Goal: Information Seeking & Learning: Learn about a topic

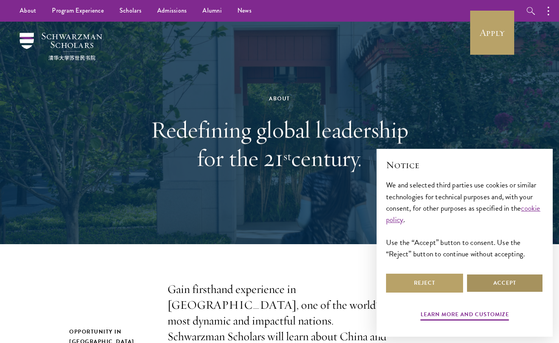
click at [472, 282] on button "Accept" at bounding box center [505, 282] width 77 height 19
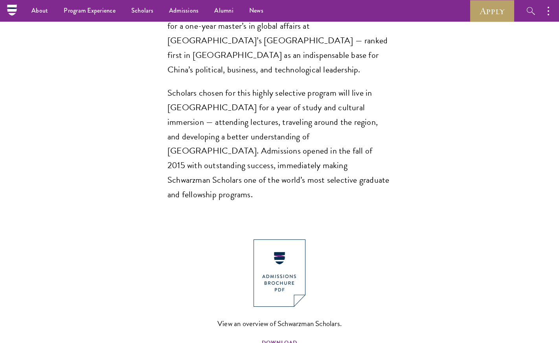
scroll to position [511, 0]
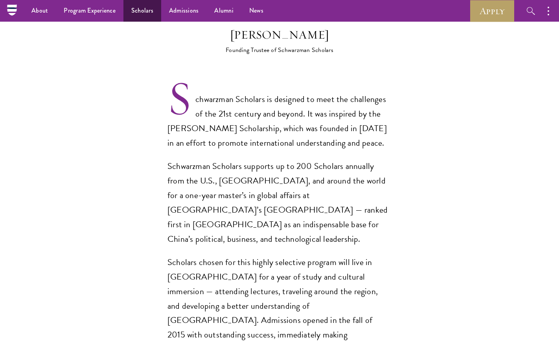
click at [146, 12] on link "Scholars" at bounding box center [143, 11] width 38 height 22
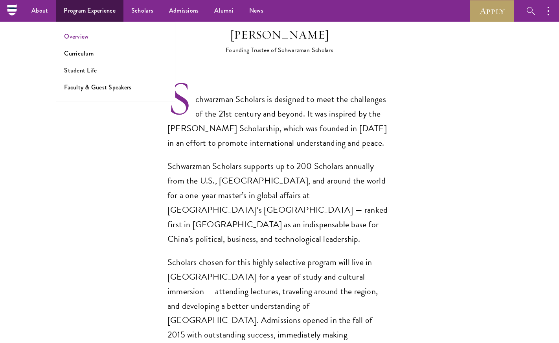
click at [76, 37] on link "Overview" at bounding box center [76, 36] width 24 height 9
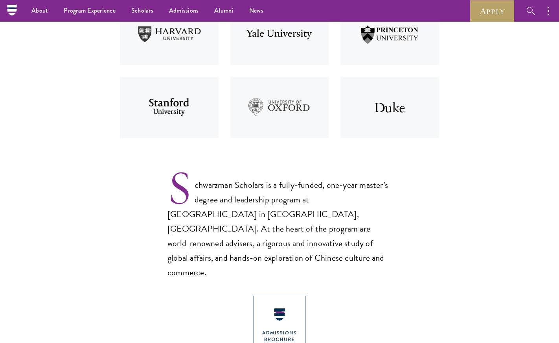
scroll to position [372, 0]
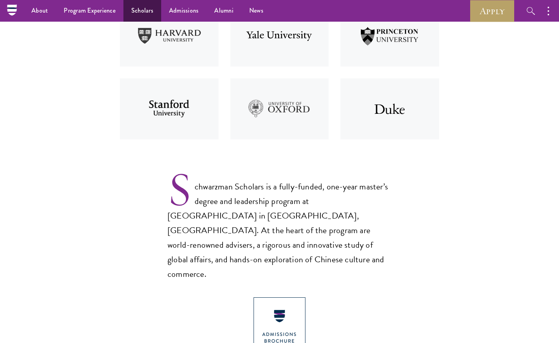
click at [140, 10] on link "Scholars" at bounding box center [143, 11] width 38 height 22
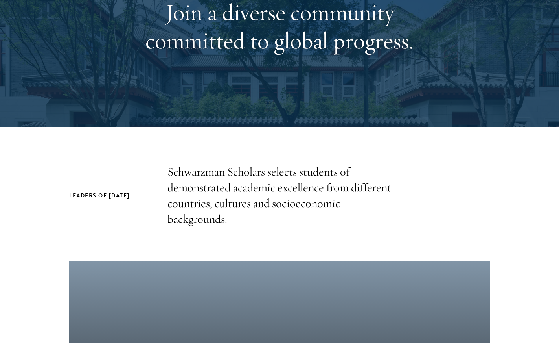
scroll to position [122, 0]
